Goal: Information Seeking & Learning: Learn about a topic

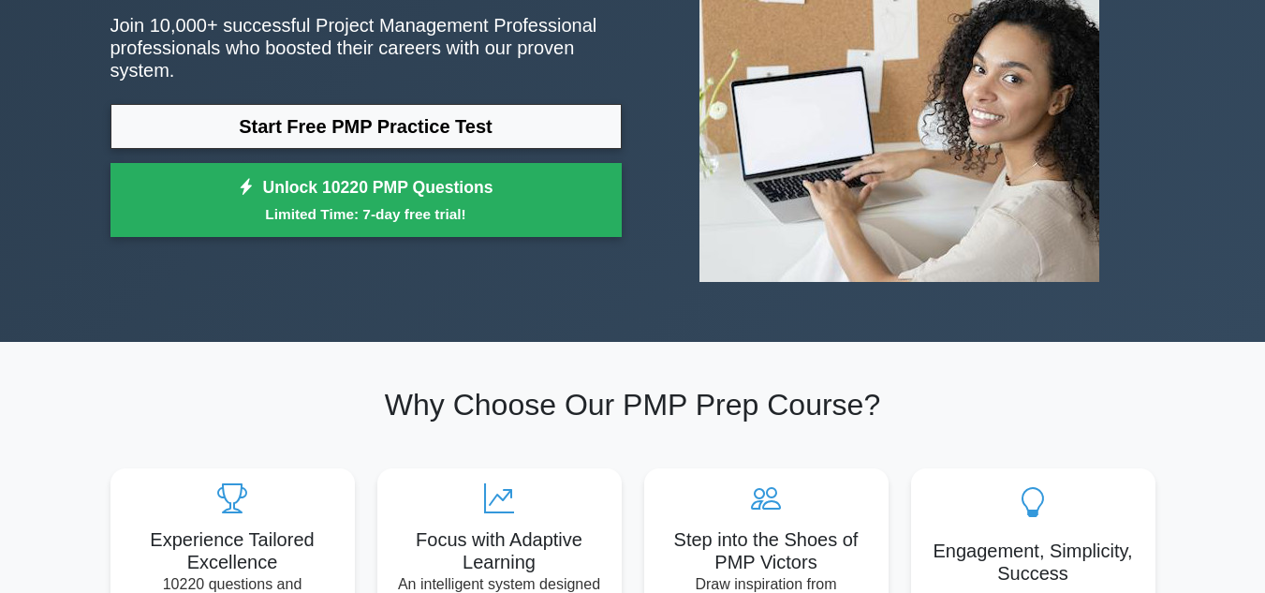
scroll to position [281, 0]
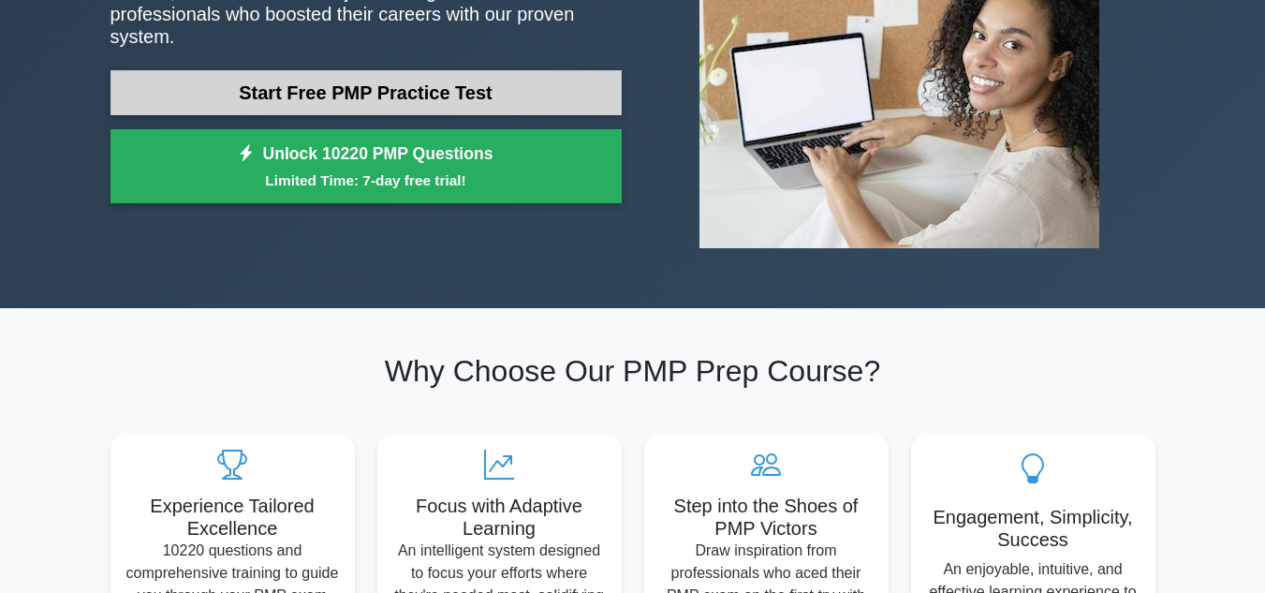
click at [496, 93] on link "Start Free PMP Practice Test" at bounding box center [366, 92] width 511 height 45
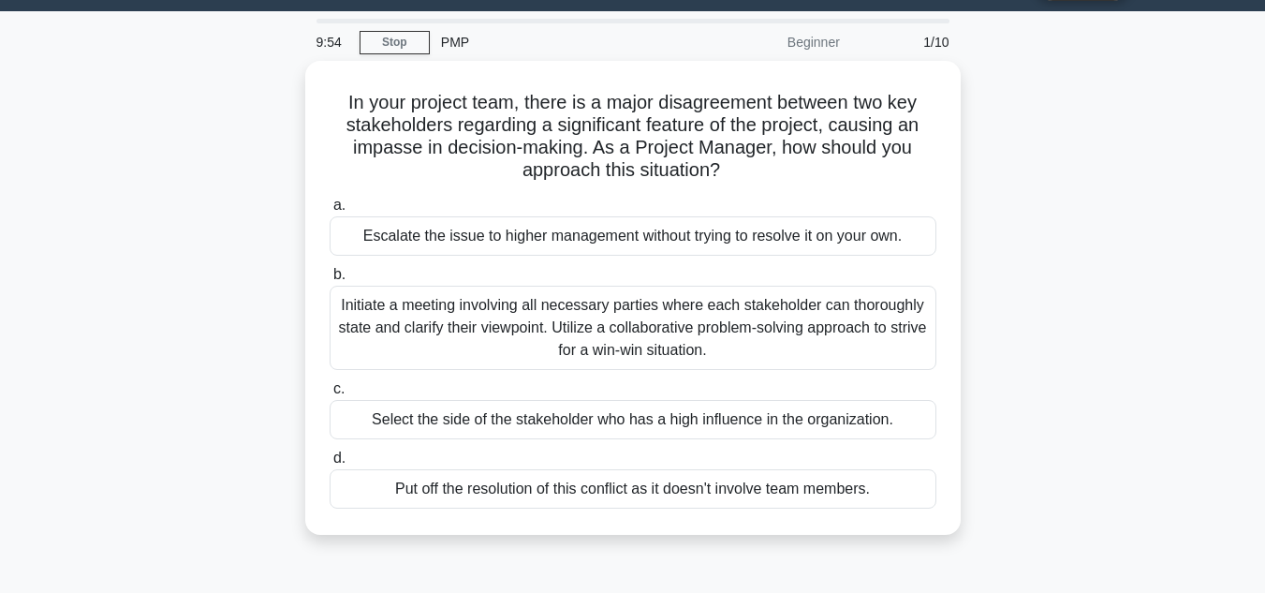
scroll to position [48, 0]
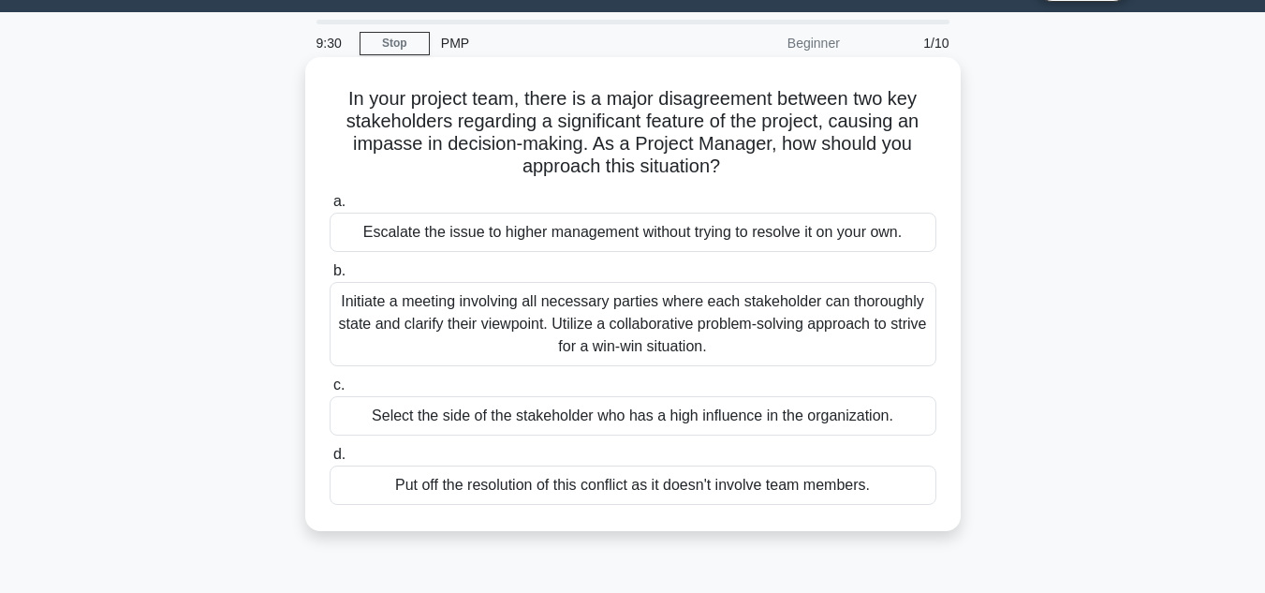
click at [696, 302] on div "Initiate a meeting involving all necessary parties where each stakeholder can t…" at bounding box center [633, 324] width 607 height 84
click at [330, 277] on input "b. Initiate a meeting involving all necessary parties where each stakeholder ca…" at bounding box center [330, 271] width 0 height 12
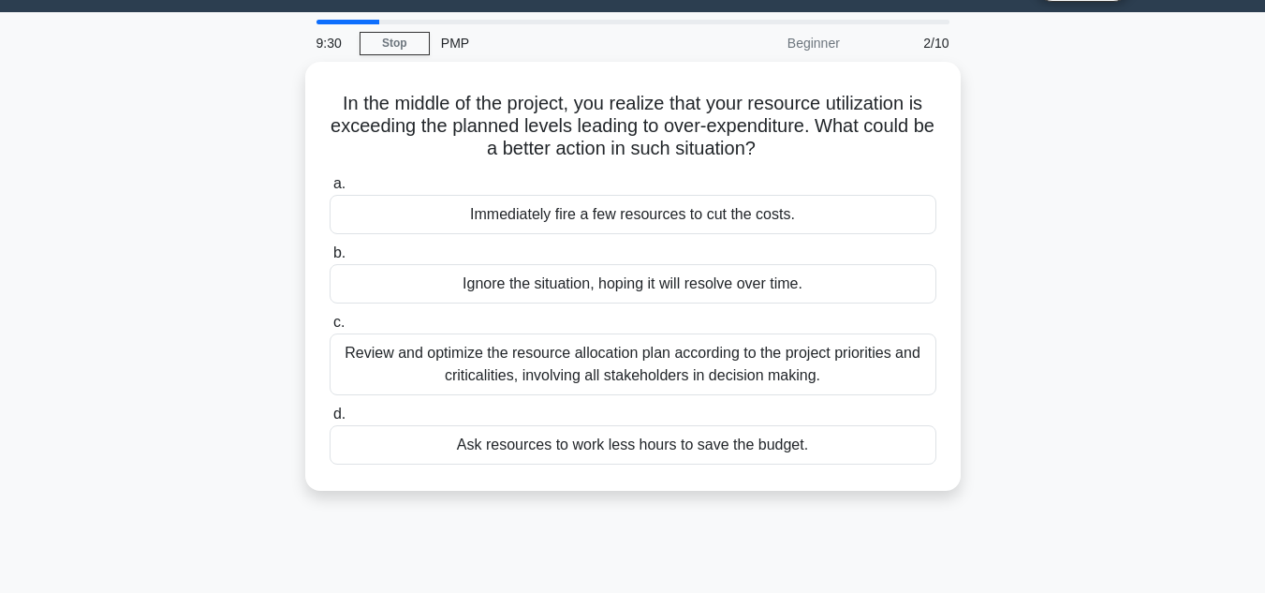
scroll to position [0, 0]
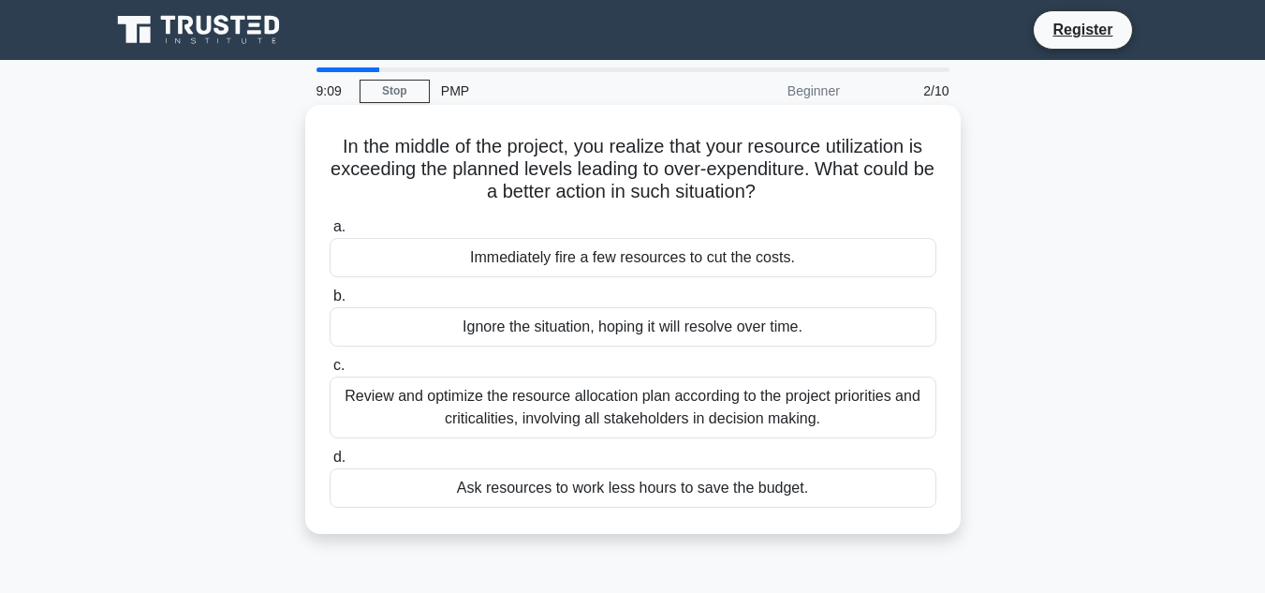
click at [585, 412] on div "Review and optimize the resource allocation plan according to the project prior…" at bounding box center [633, 408] width 607 height 62
click at [330, 372] on input "c. Review and optimize the resource allocation plan according to the project pr…" at bounding box center [330, 366] width 0 height 12
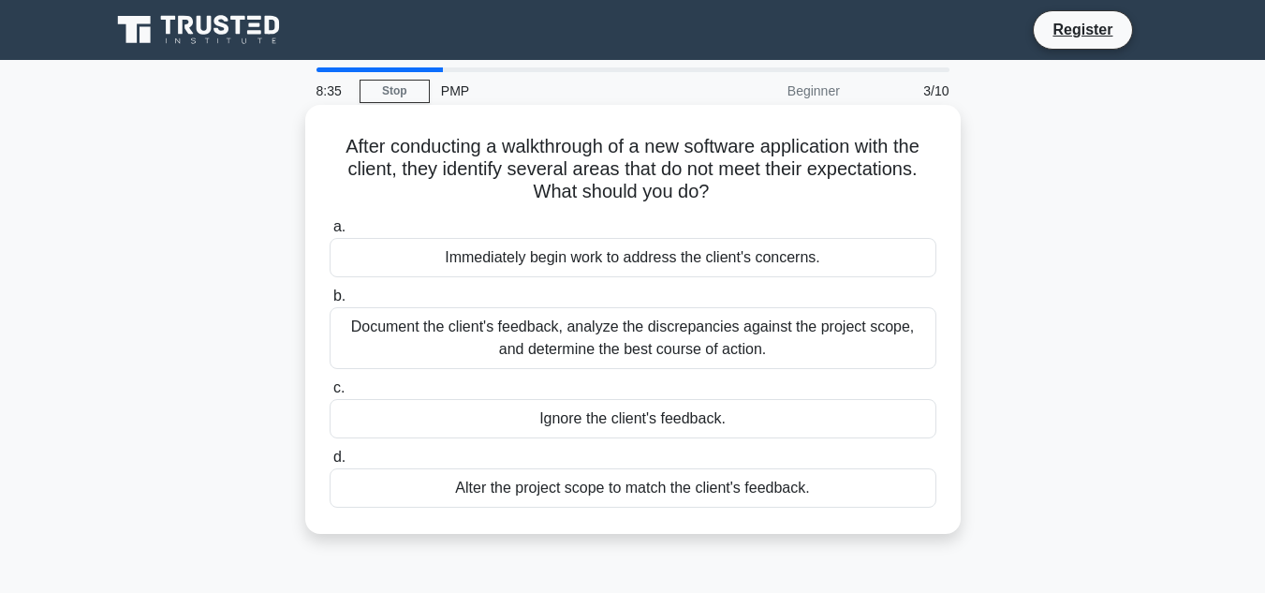
click at [649, 339] on div "Document the client's feedback, analyze the discrepancies against the project s…" at bounding box center [633, 338] width 607 height 62
click at [330, 303] on input "b. Document the client's feedback, analyze the discrepancies against the projec…" at bounding box center [330, 296] width 0 height 12
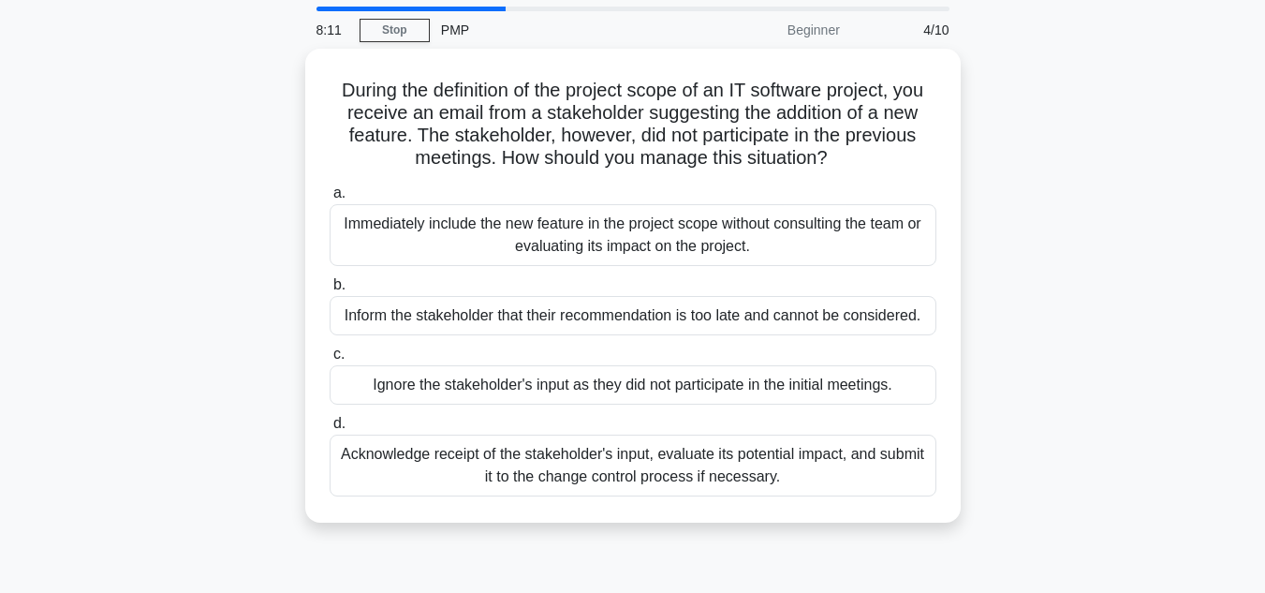
scroll to position [94, 0]
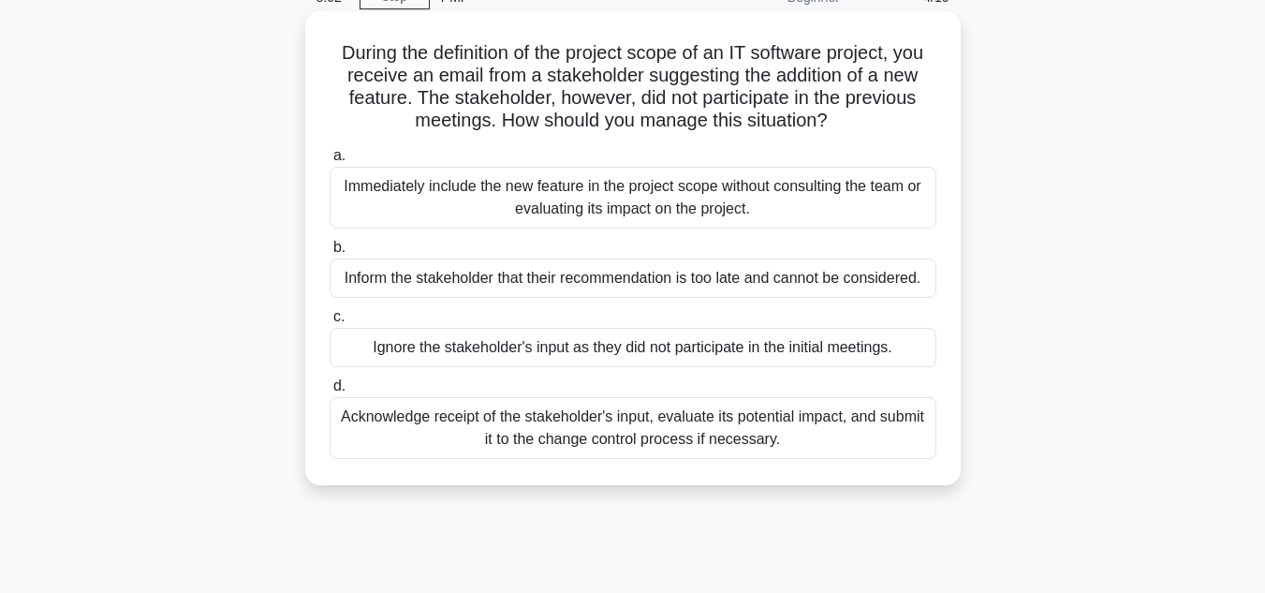
click at [511, 289] on div "Inform the stakeholder that their recommendation is too late and cannot be cons…" at bounding box center [633, 278] width 607 height 39
click at [330, 254] on input "b. Inform the stakeholder that their recommendation is too late and cannot be c…" at bounding box center [330, 248] width 0 height 12
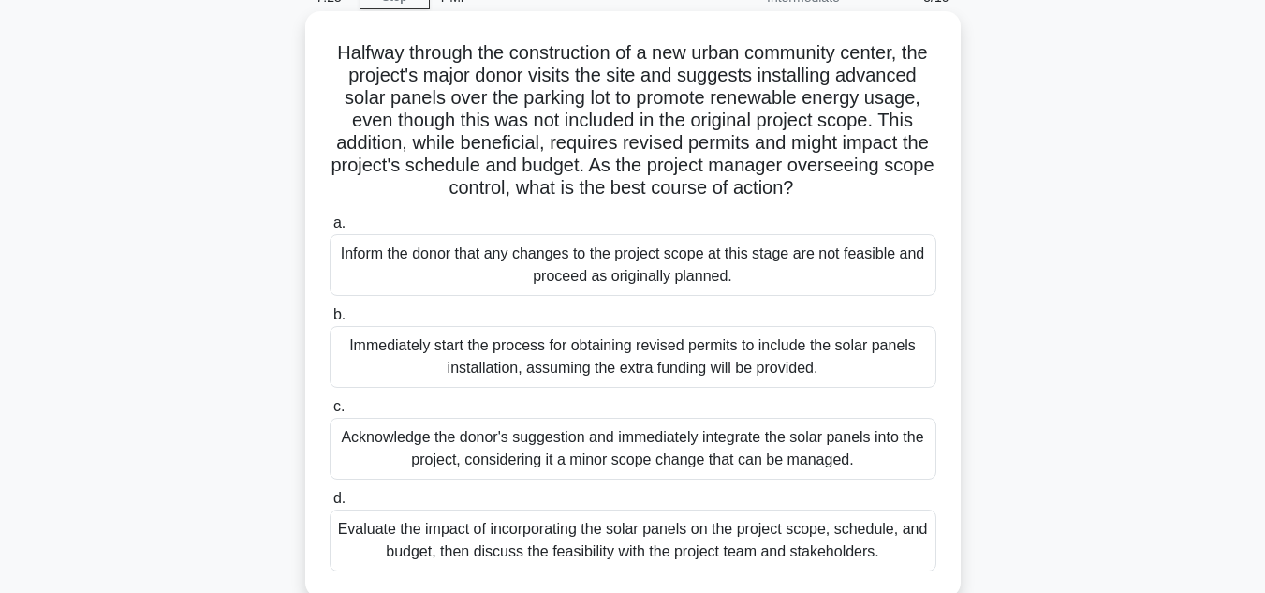
click at [505, 386] on div "Immediately start the process for obtaining revised permits to include the sola…" at bounding box center [633, 357] width 607 height 62
click at [330, 321] on input "b. Immediately start the process for obtaining revised permits to include the s…" at bounding box center [330, 315] width 0 height 12
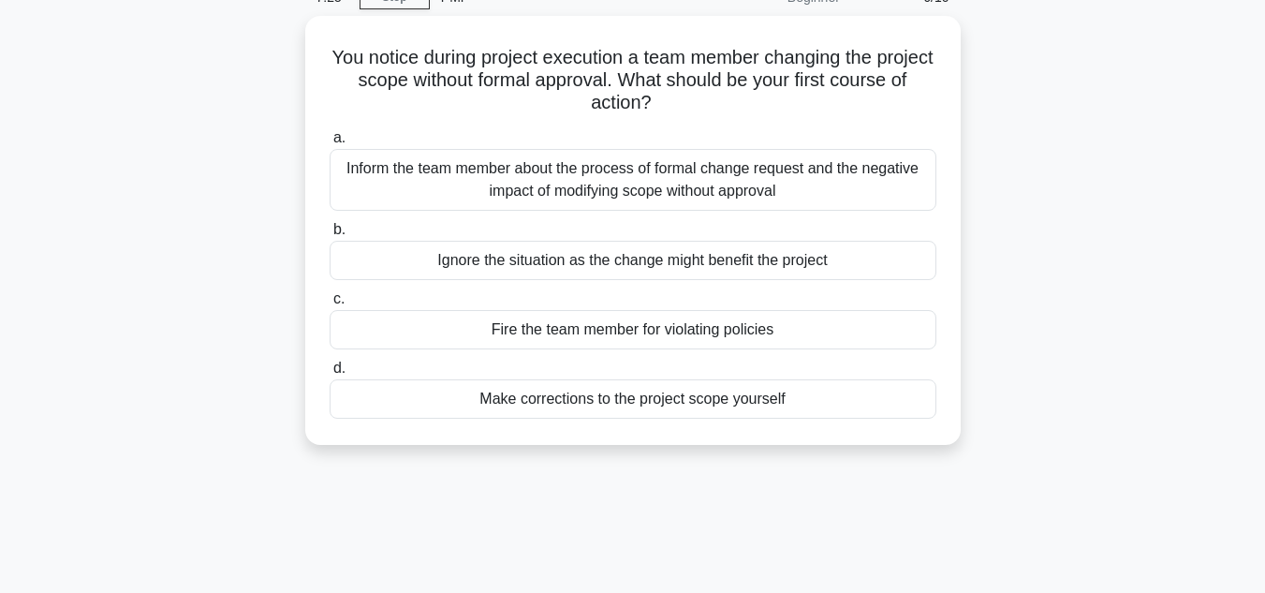
scroll to position [0, 0]
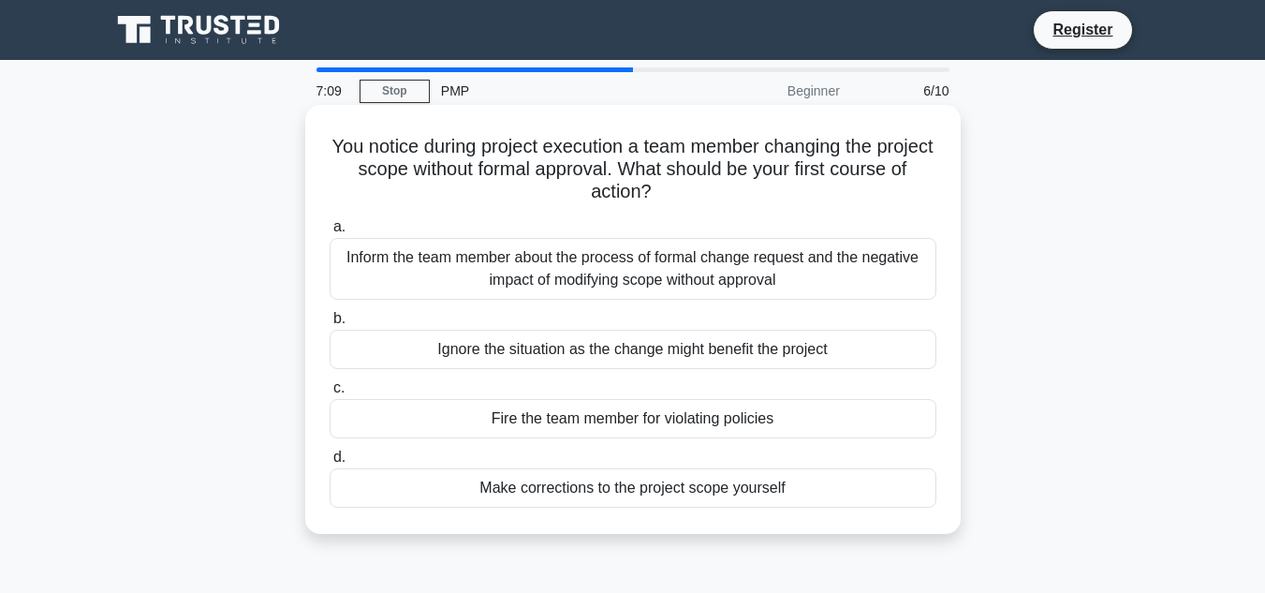
click at [639, 279] on div "Inform the team member about the process of formal change request and the negat…" at bounding box center [633, 269] width 607 height 62
click at [330, 233] on input "a. Inform the team member about the process of formal change request and the ne…" at bounding box center [330, 227] width 0 height 12
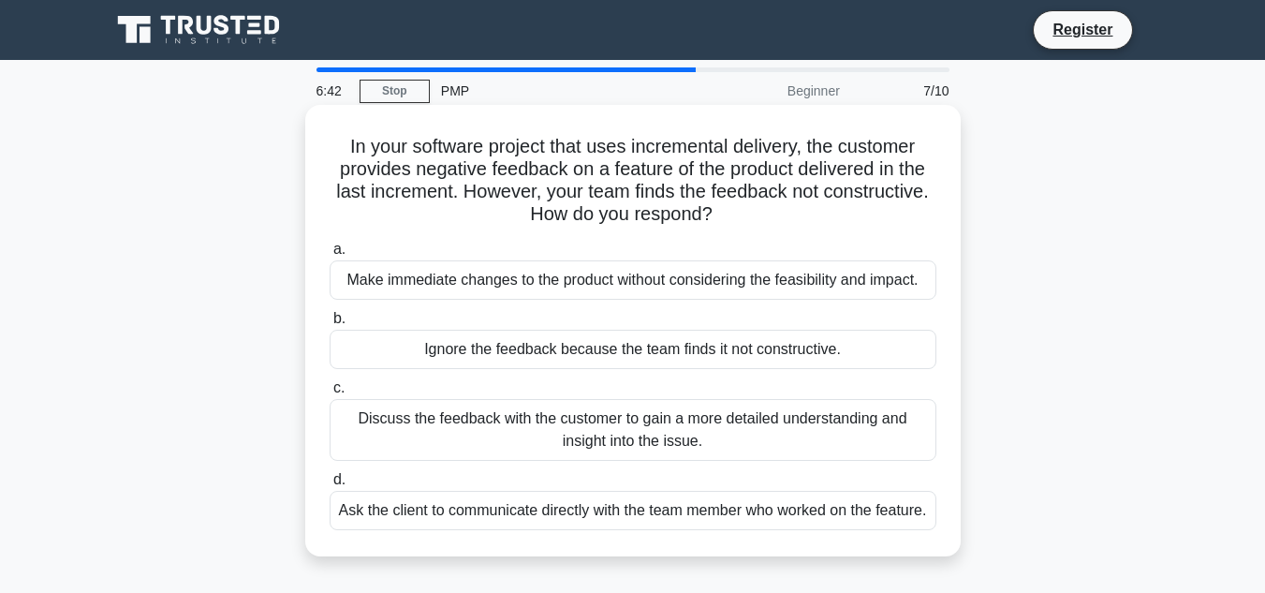
click at [728, 433] on div "Discuss the feedback with the customer to gain a more detailed understanding an…" at bounding box center [633, 430] width 607 height 62
click at [330, 394] on input "c. Discuss the feedback with the customer to gain a more detailed understanding…" at bounding box center [330, 388] width 0 height 12
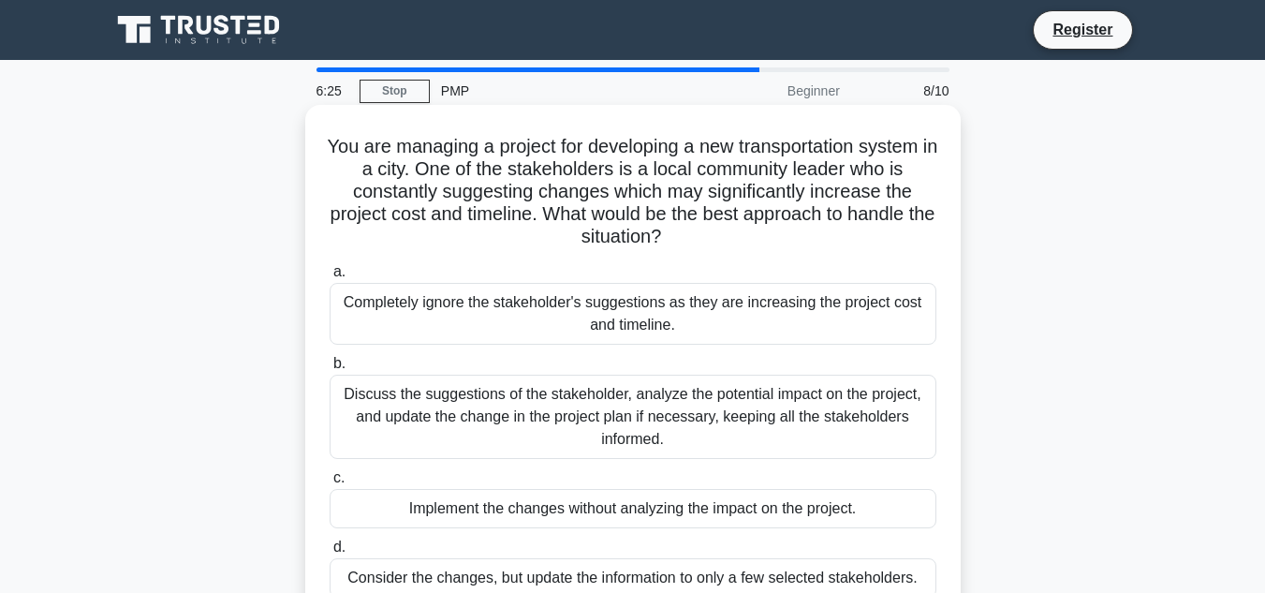
scroll to position [94, 0]
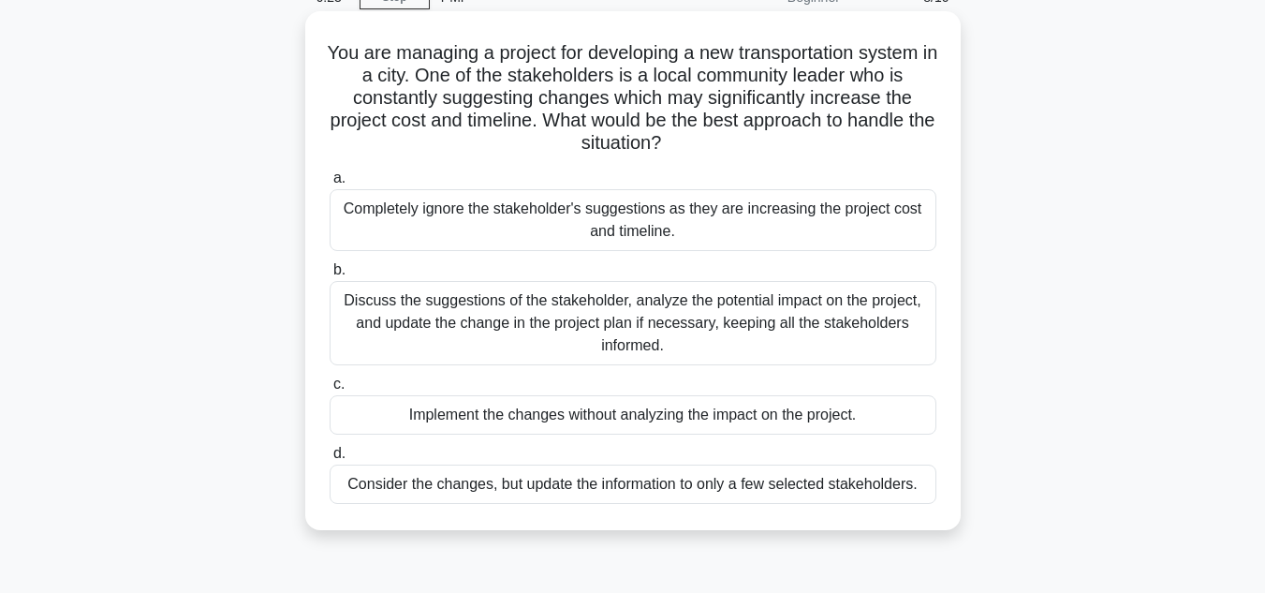
click at [782, 288] on div "Discuss the suggestions of the stakeholder, analyze the potential impact on the…" at bounding box center [633, 323] width 607 height 84
click at [330, 276] on input "b. Discuss the suggestions of the stakeholder, analyze the potential impact on …" at bounding box center [330, 270] width 0 height 12
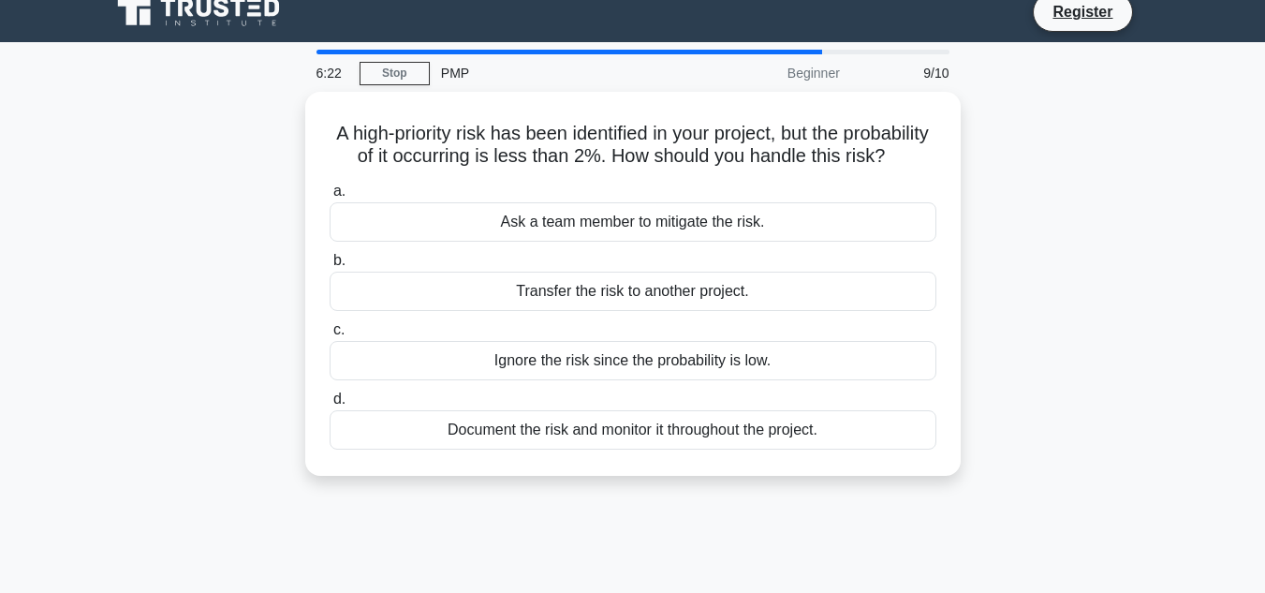
scroll to position [0, 0]
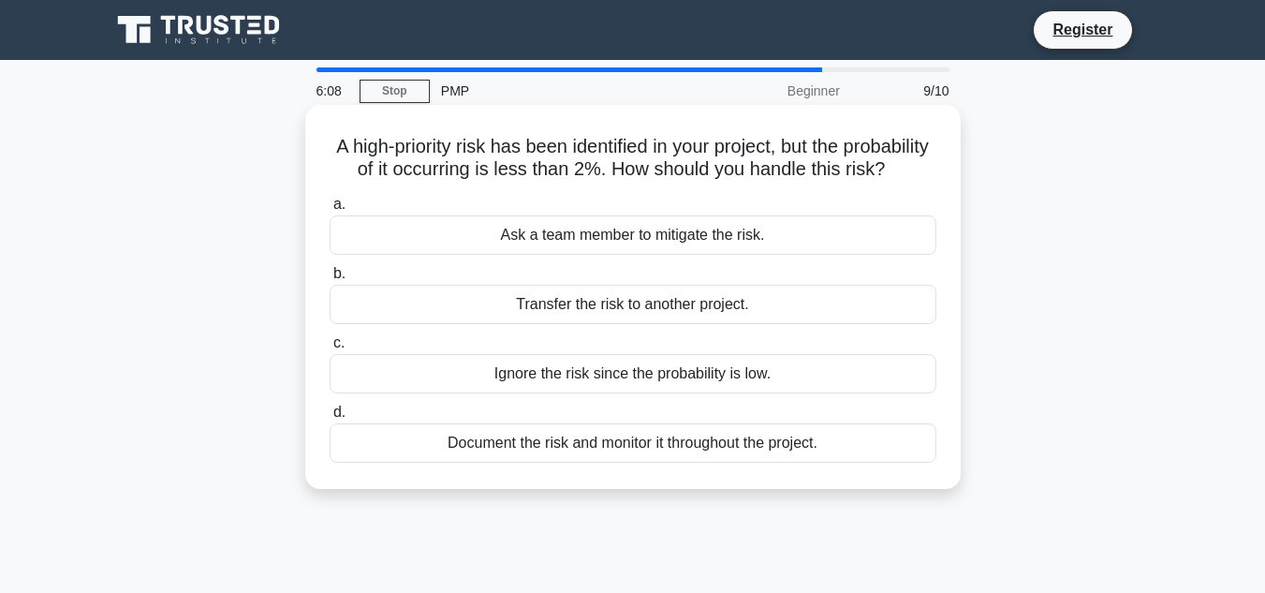
click at [680, 255] on div "Ask a team member to mitigate the risk." at bounding box center [633, 234] width 607 height 39
click at [330, 211] on input "a. Ask a team member to mitigate the risk." at bounding box center [330, 205] width 0 height 12
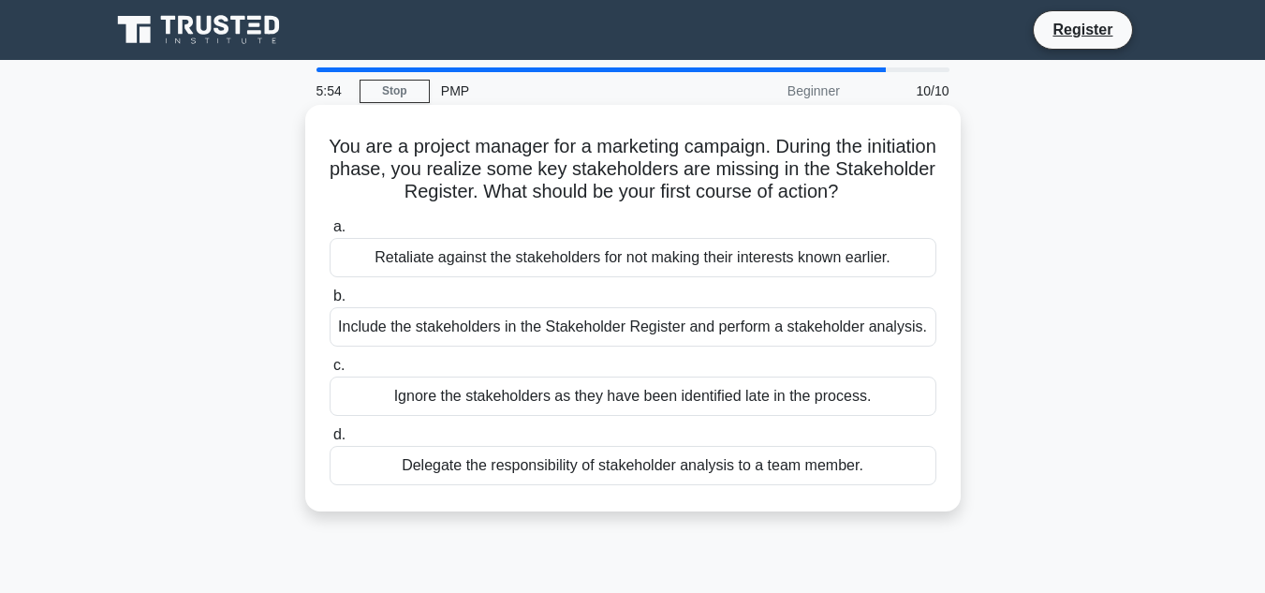
click at [675, 325] on div "Include the stakeholders in the Stakeholder Register and perform a stakeholder …" at bounding box center [633, 326] width 607 height 39
click at [330, 303] on input "b. Include the stakeholders in the Stakeholder Register and perform a stakehold…" at bounding box center [330, 296] width 0 height 12
